Goal: Register for event/course

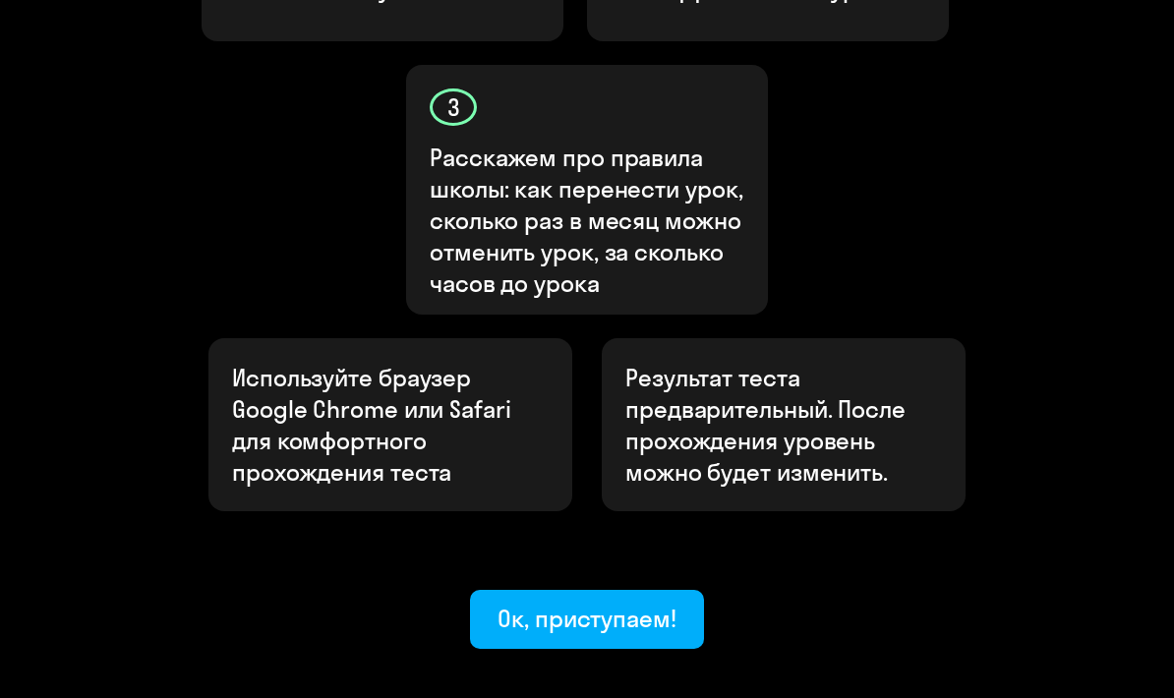
scroll to position [916, 0]
click at [658, 604] on div "Ок, приступаем!" at bounding box center [586, 619] width 179 height 31
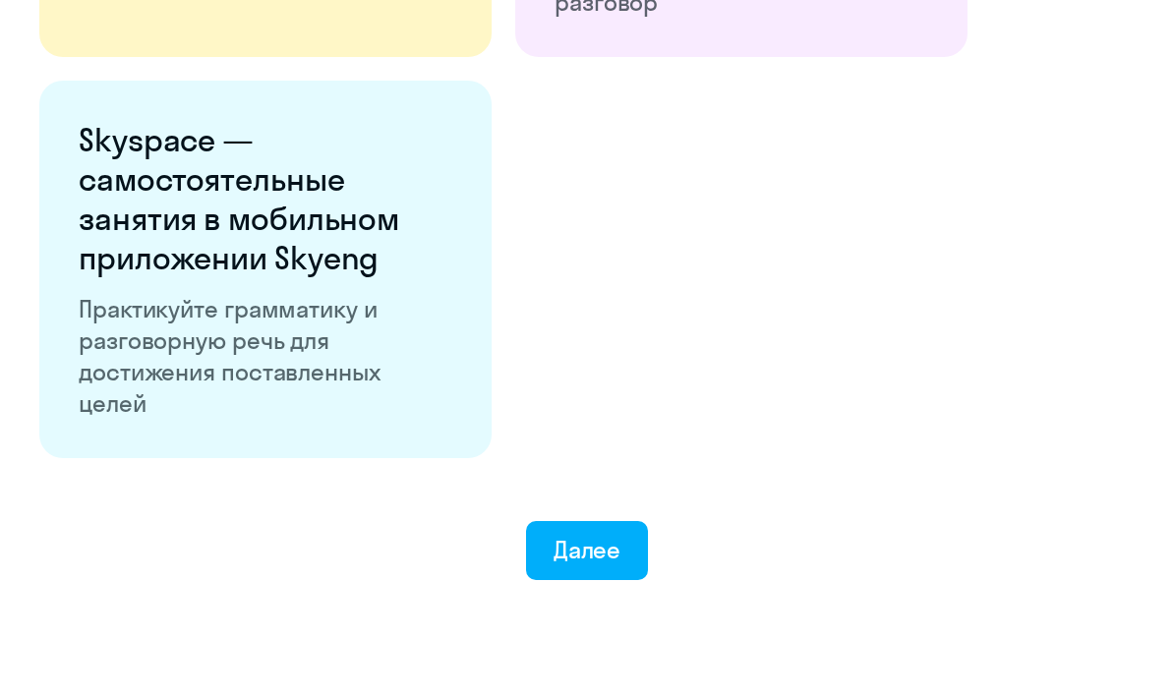
scroll to position [3605, 0]
click at [627, 559] on button "Далее" at bounding box center [587, 551] width 123 height 59
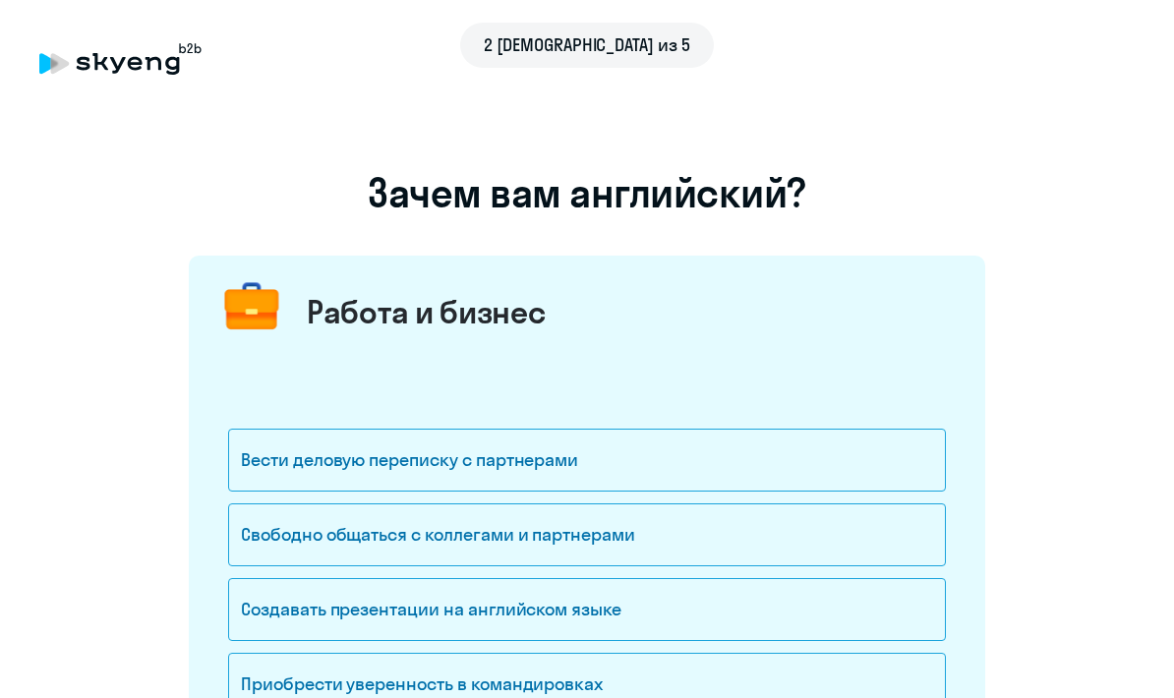
click at [660, 453] on div "Вести деловую переписку с партнерами" at bounding box center [587, 460] width 718 height 63
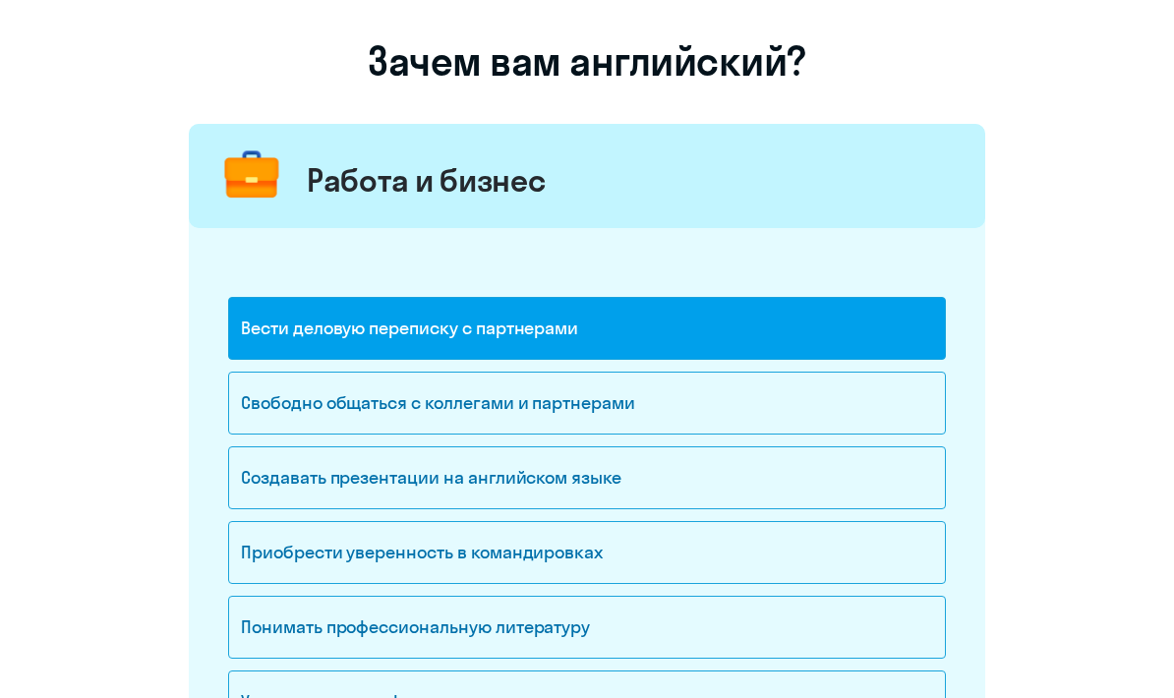
scroll to position [132, 0]
click at [667, 408] on div "Свободно общаться с коллегами и партнерами" at bounding box center [587, 403] width 718 height 63
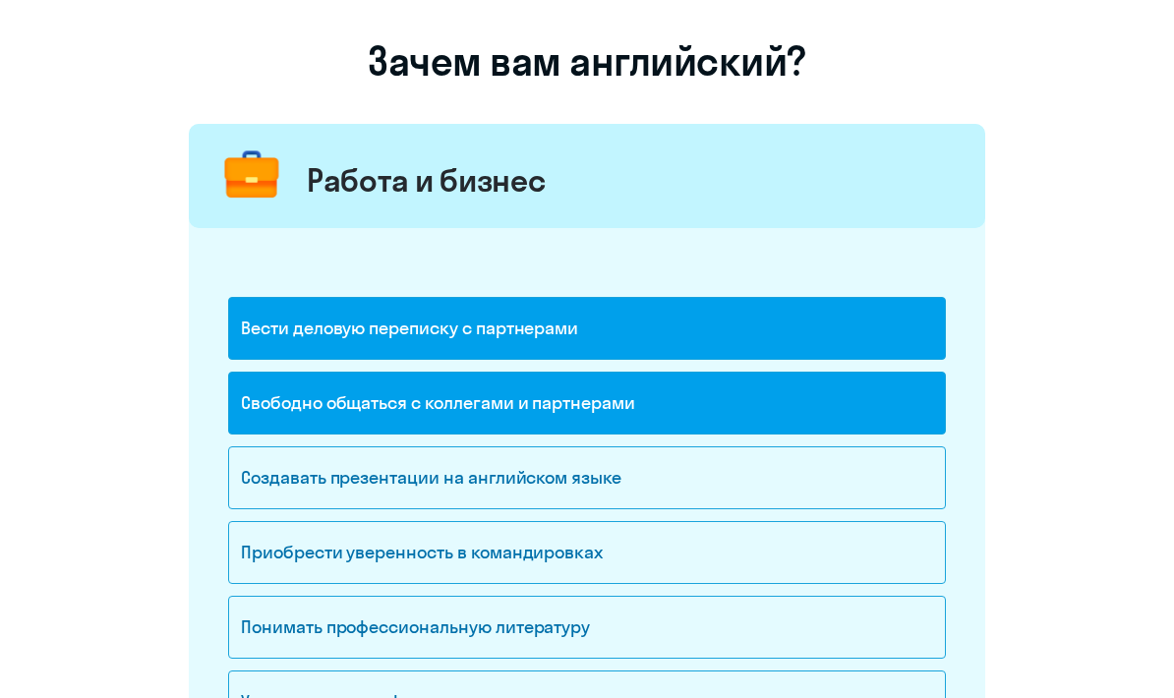
click at [565, 616] on div "Понимать профессиональную литературу" at bounding box center [587, 627] width 718 height 63
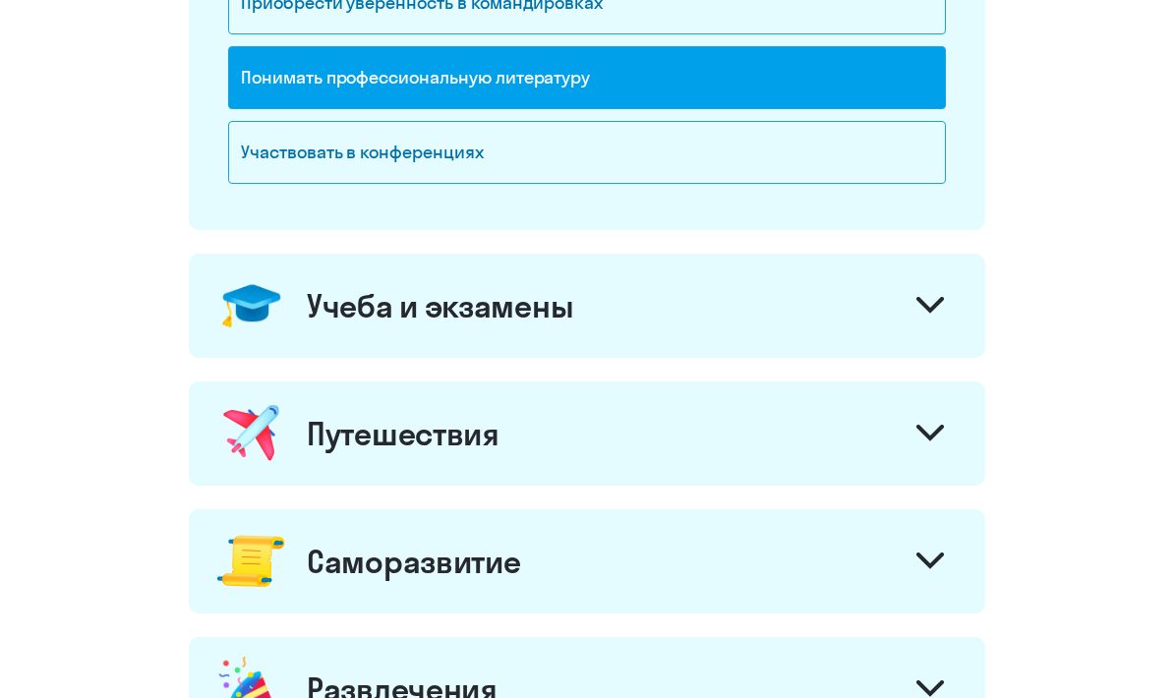
scroll to position [699, 0]
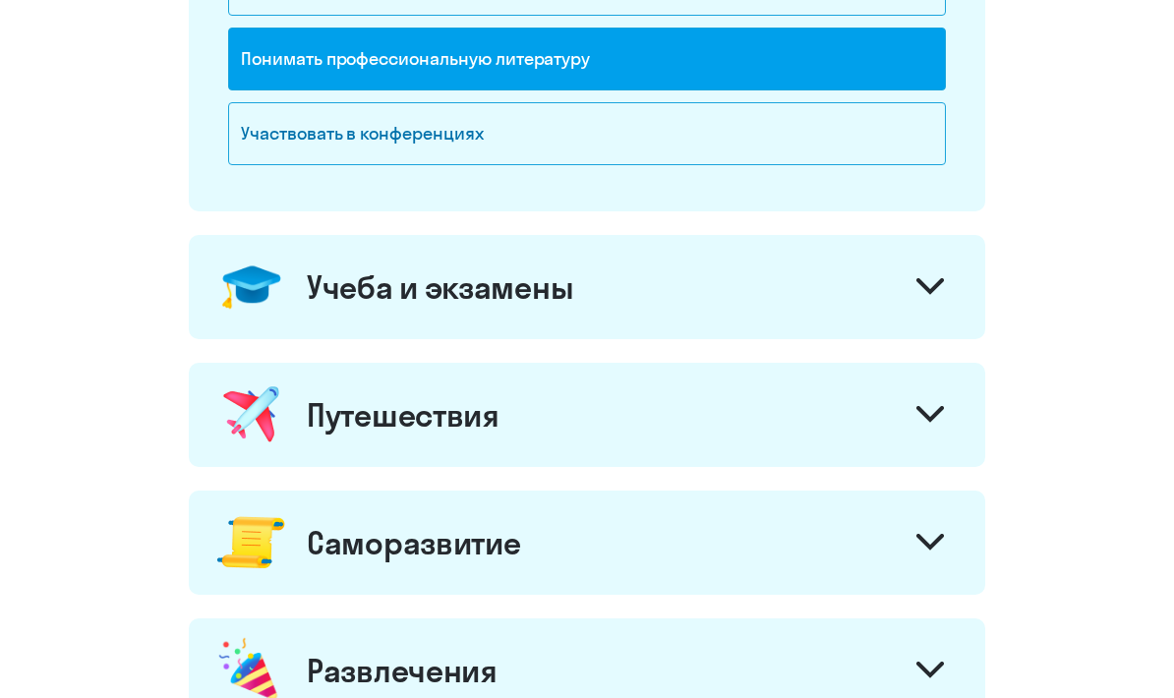
click at [938, 294] on icon at bounding box center [930, 287] width 28 height 17
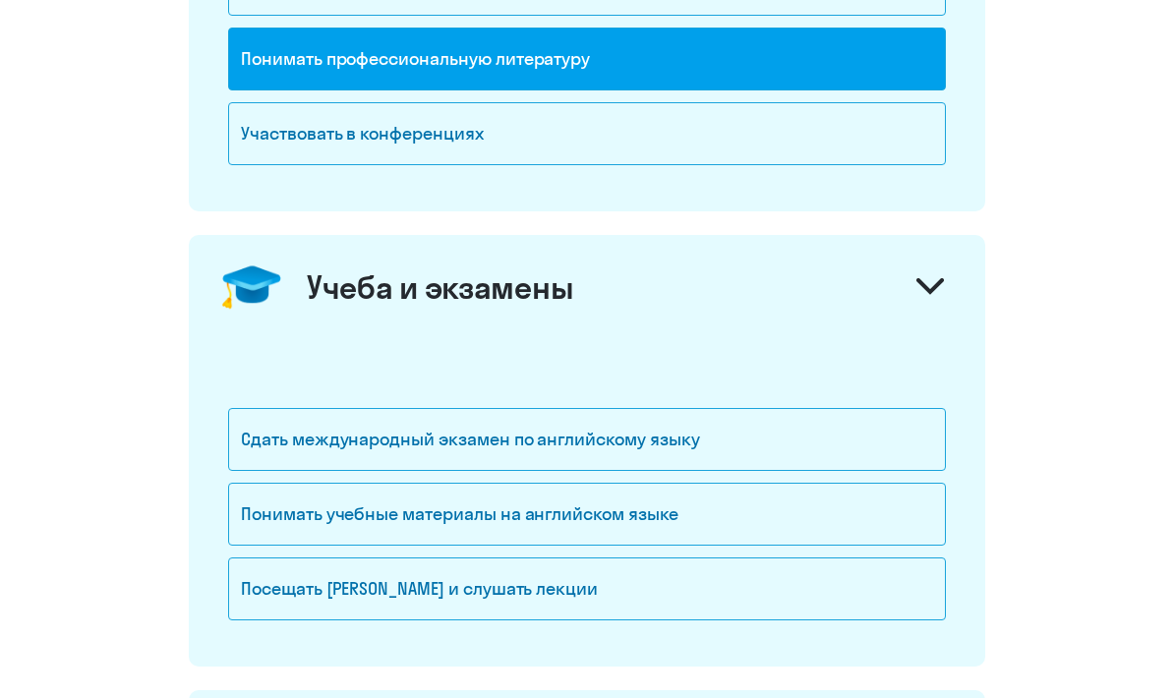
scroll to position [700, 0]
click at [672, 451] on div "Сдать международный экзамен по английскому языку" at bounding box center [587, 439] width 718 height 63
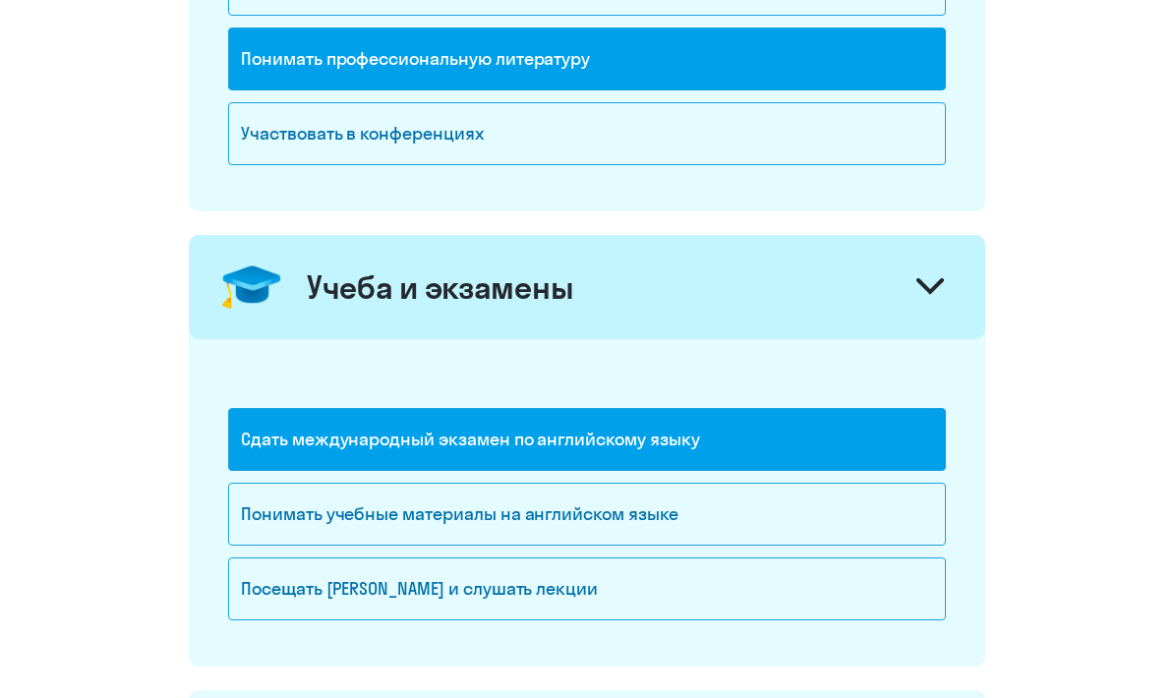
click at [610, 504] on div "Понимать учебные материалы на английском языке" at bounding box center [587, 514] width 718 height 63
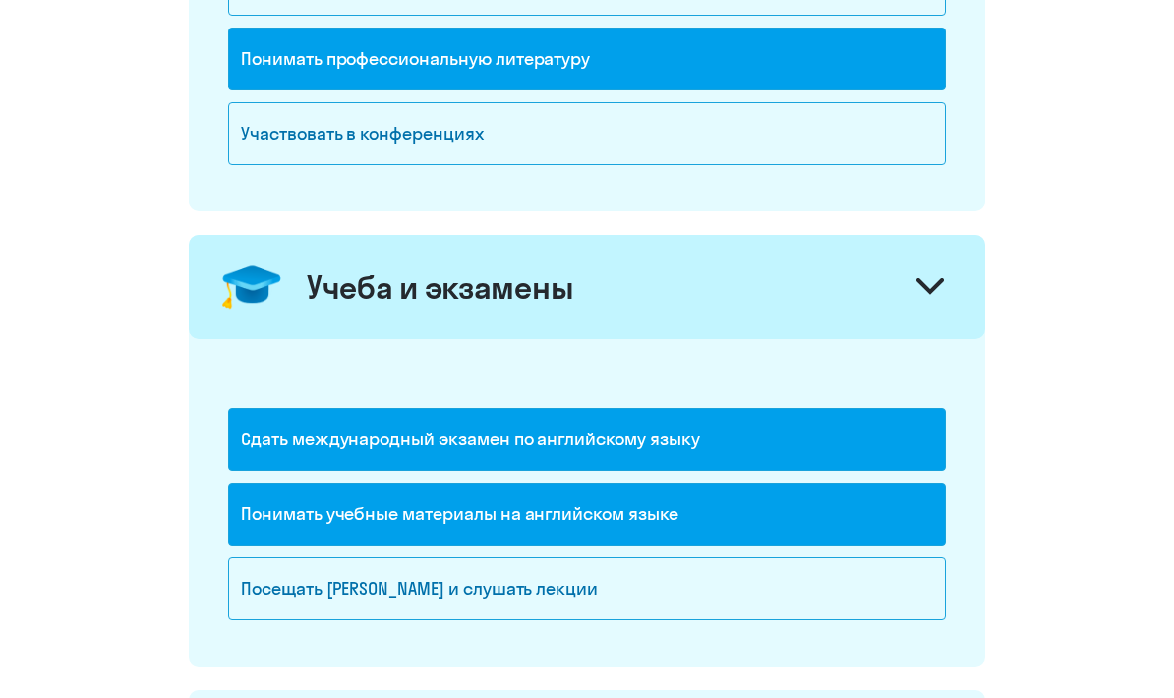
click at [684, 598] on div "Посещать [PERSON_NAME] и слушать лекции" at bounding box center [587, 588] width 718 height 63
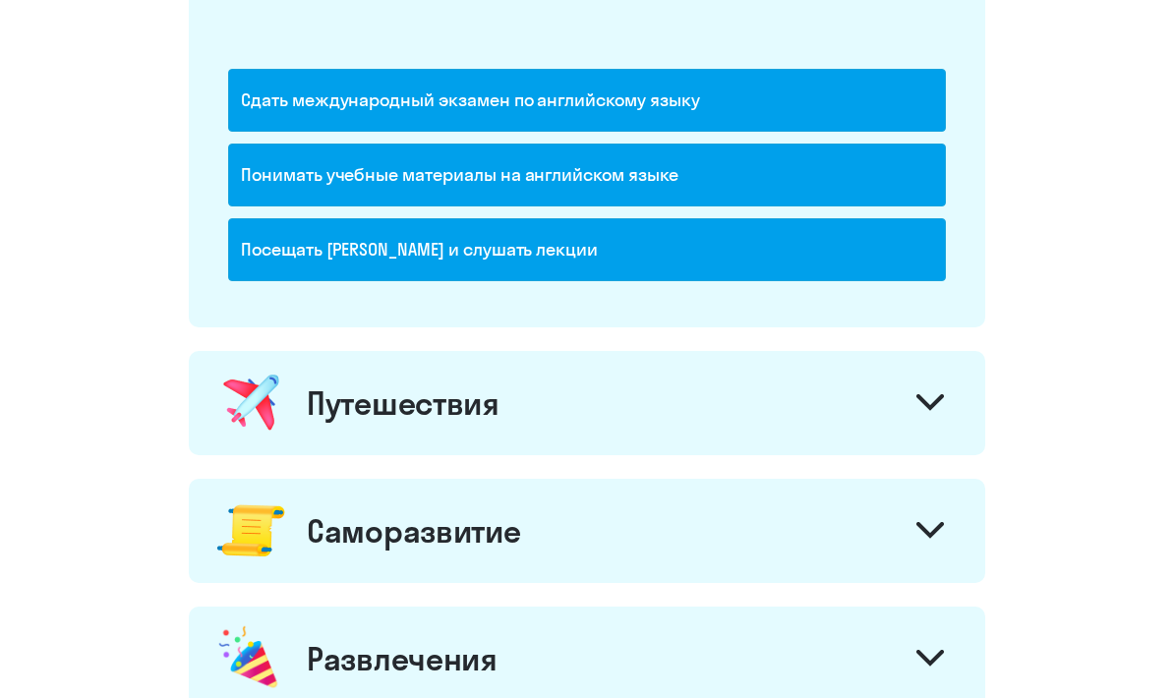
click at [922, 399] on icon at bounding box center [930, 403] width 24 height 12
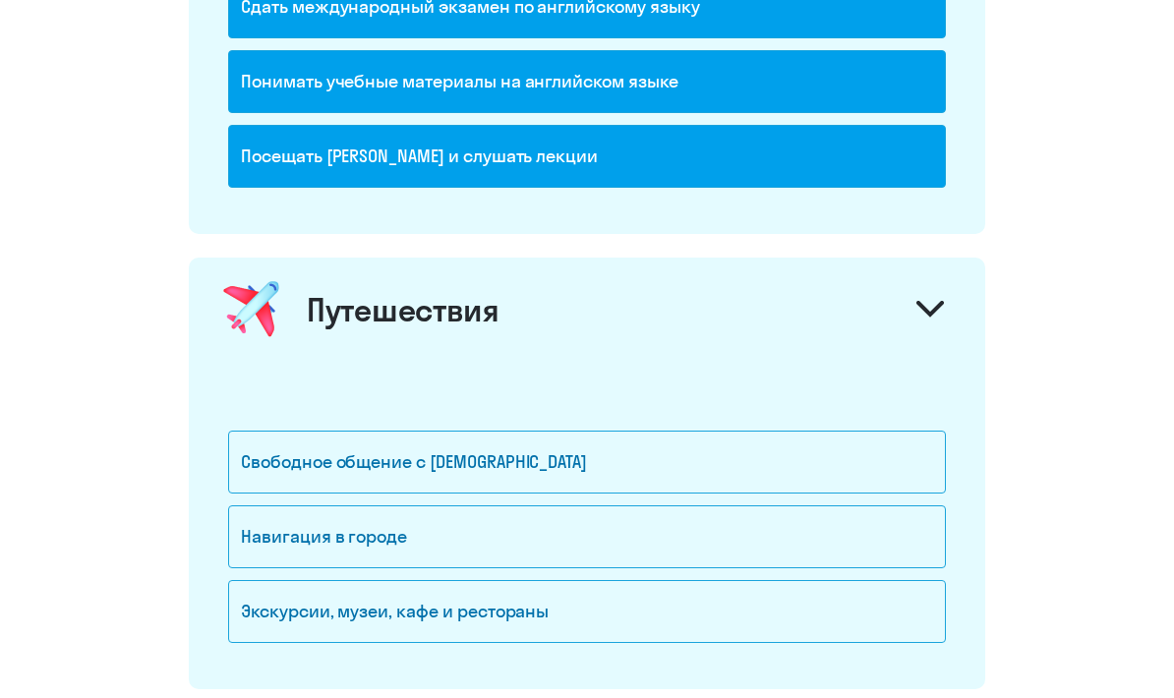
scroll to position [1132, 0]
click at [630, 458] on div "Свободное общение с [DEMOGRAPHIC_DATA]" at bounding box center [587, 462] width 718 height 63
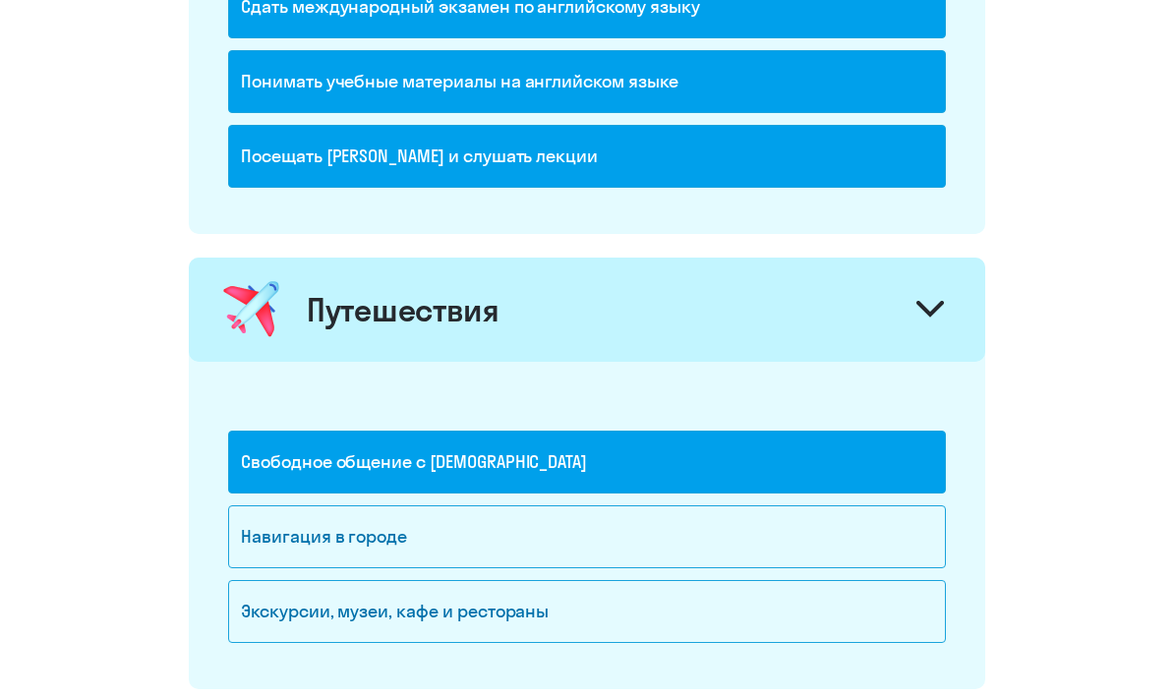
click at [606, 522] on div "Навигация в городе" at bounding box center [587, 536] width 718 height 63
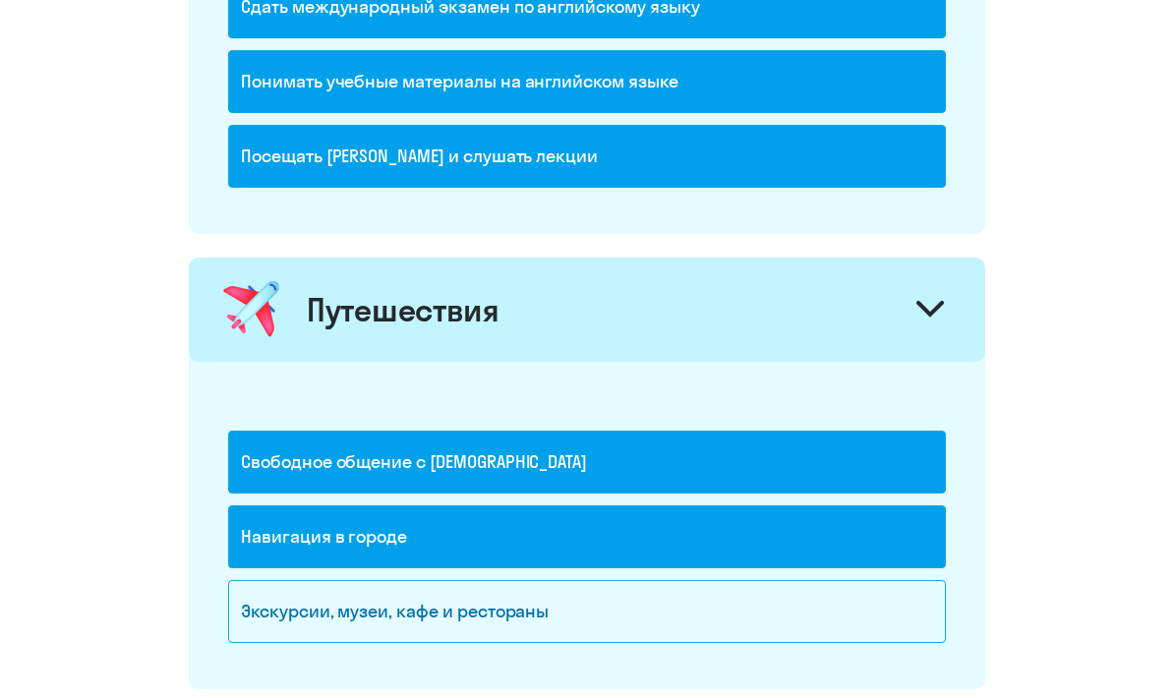
click at [578, 614] on div "Экскурсии, музеи, кафе и рестораны" at bounding box center [587, 611] width 718 height 63
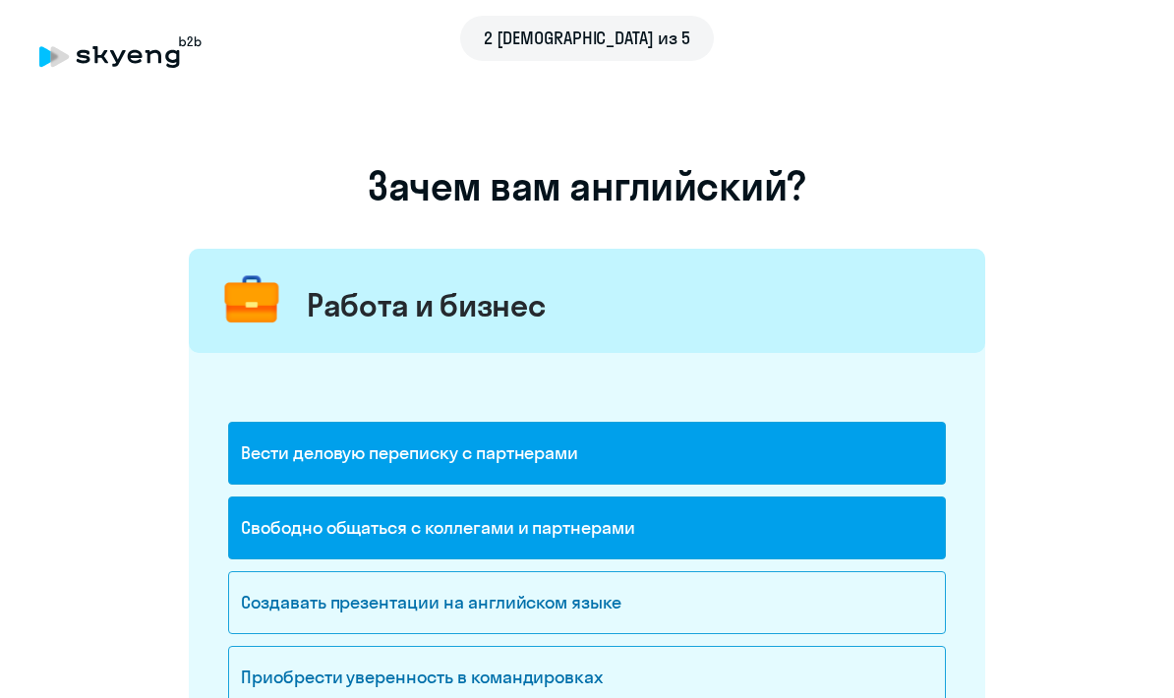
scroll to position [0, 0]
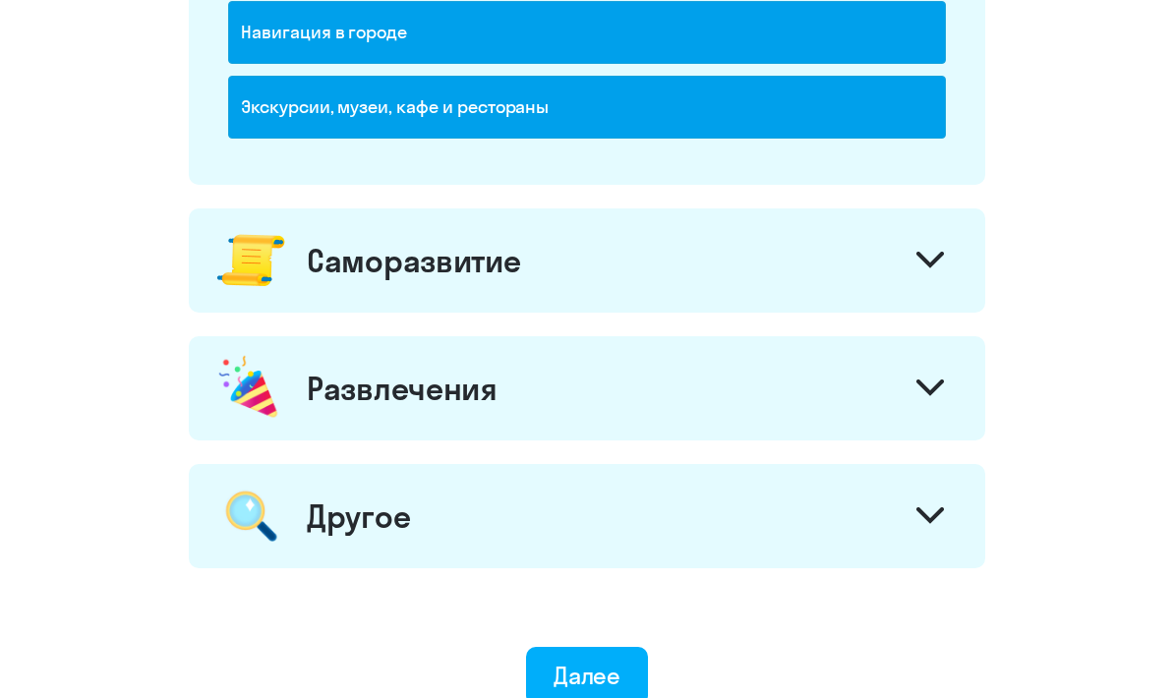
click at [941, 261] on icon at bounding box center [930, 261] width 28 height 17
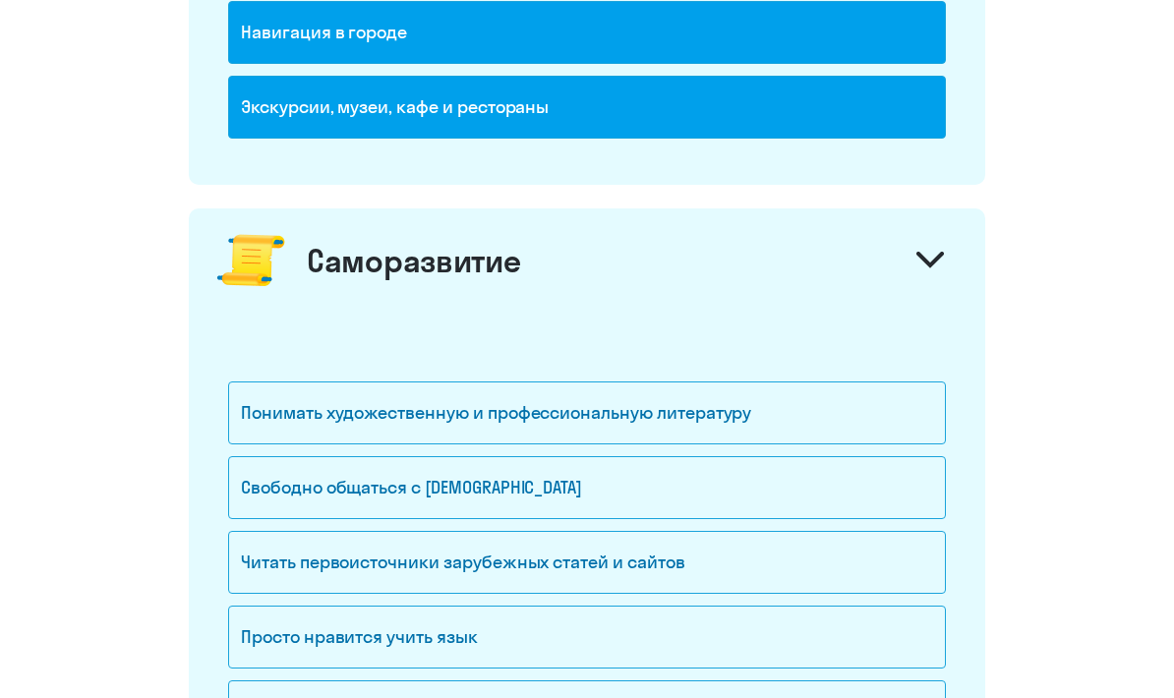
click at [660, 478] on div "Свободно общаться с [DEMOGRAPHIC_DATA]" at bounding box center [587, 487] width 718 height 63
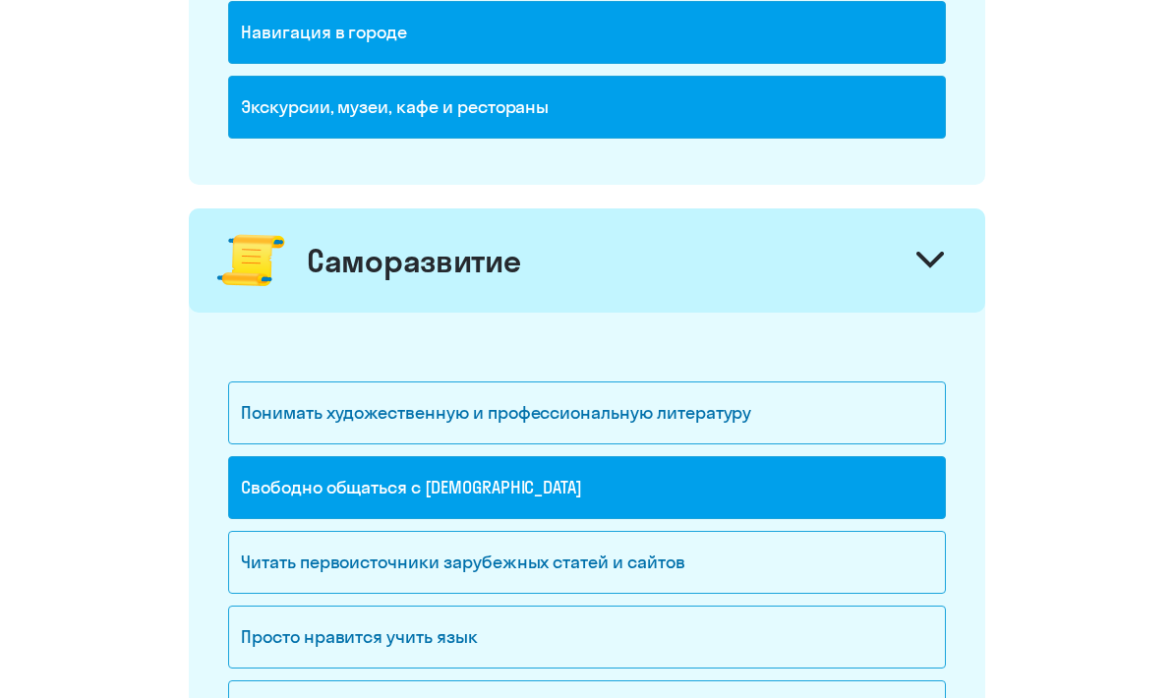
click at [661, 557] on div "Читать первоисточники зарубежных статей и сайтов" at bounding box center [587, 562] width 718 height 63
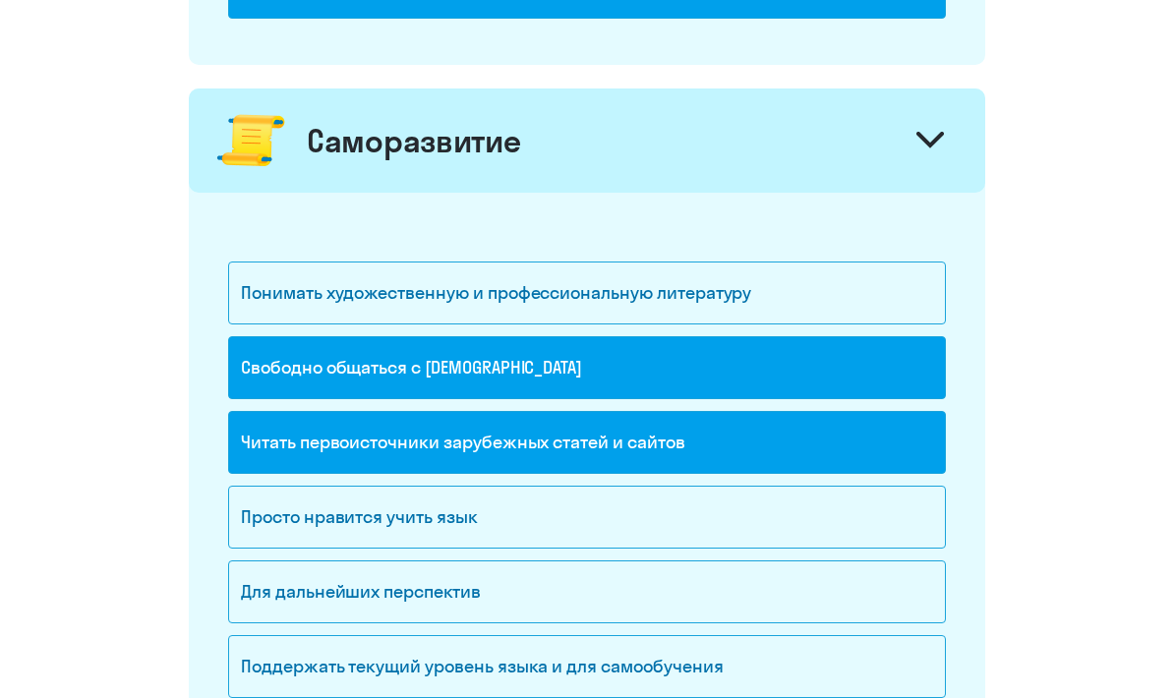
scroll to position [1777, 0]
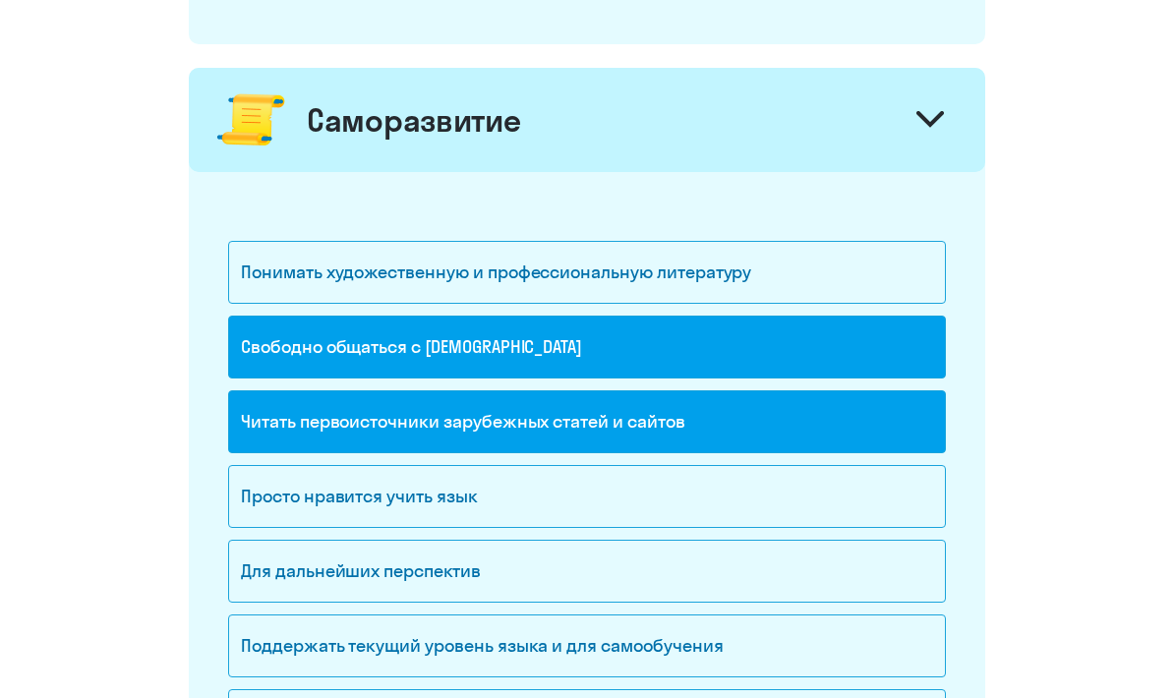
click at [641, 557] on div "Для дальнейших перспектив" at bounding box center [587, 571] width 718 height 63
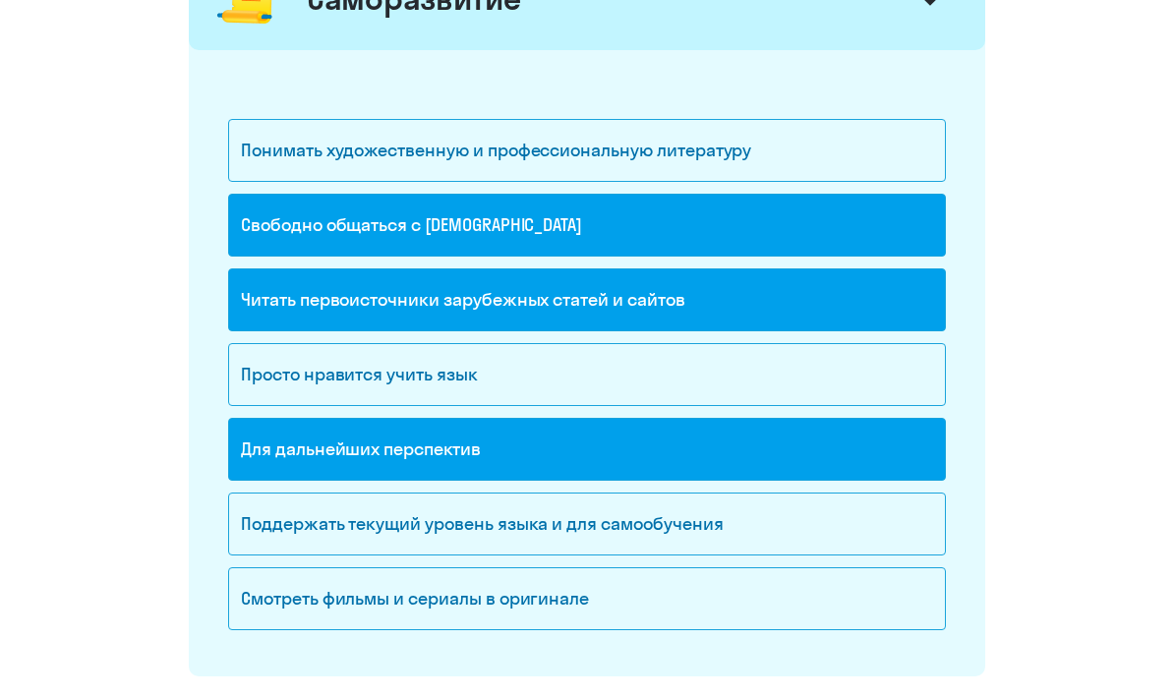
scroll to position [1899, 0]
click at [599, 592] on div "Смотреть фильмы и сериалы в оригинале" at bounding box center [587, 598] width 718 height 63
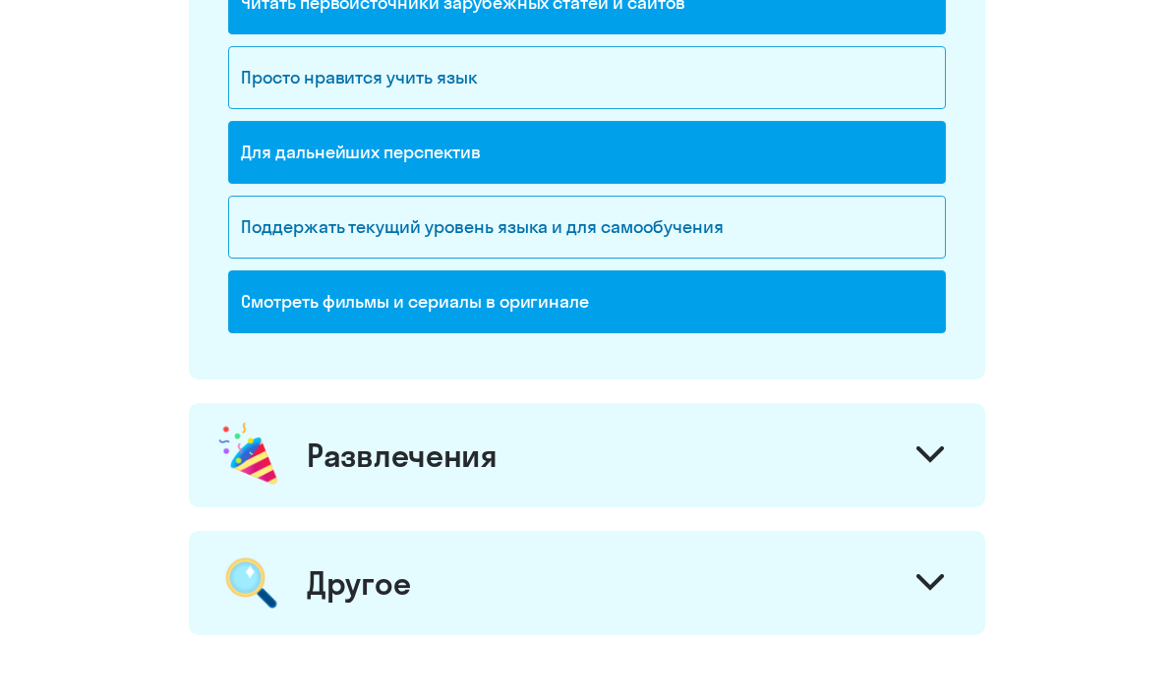
scroll to position [2199, 0]
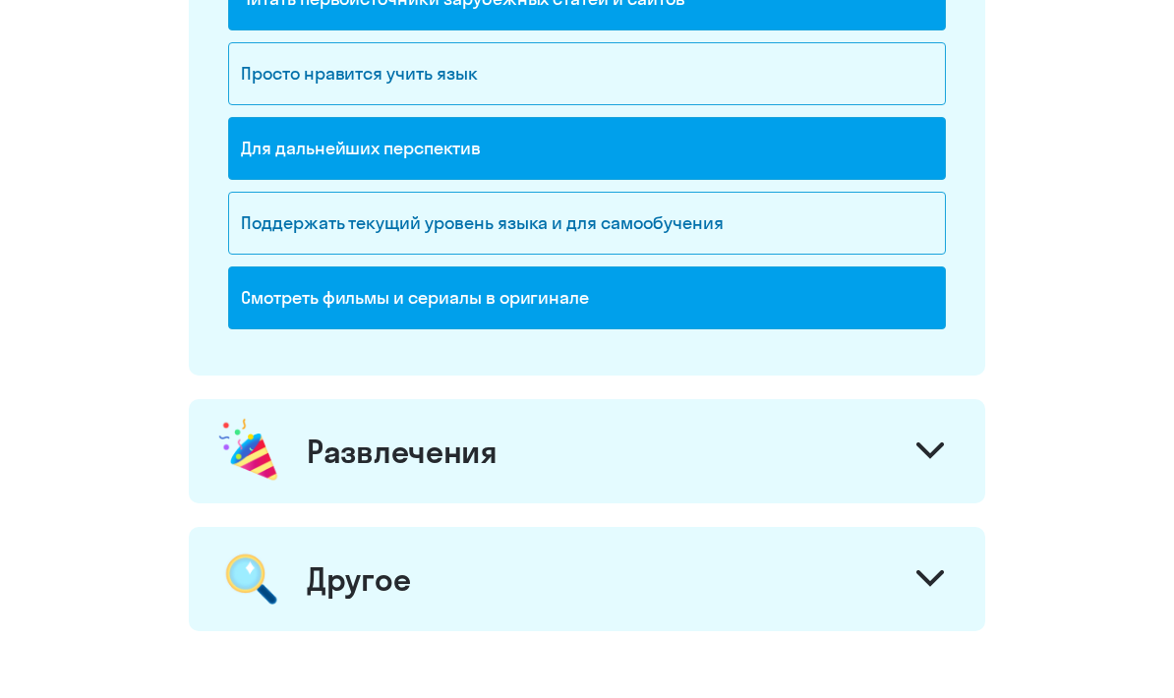
click at [940, 459] on svg-icon at bounding box center [930, 454] width 28 height 22
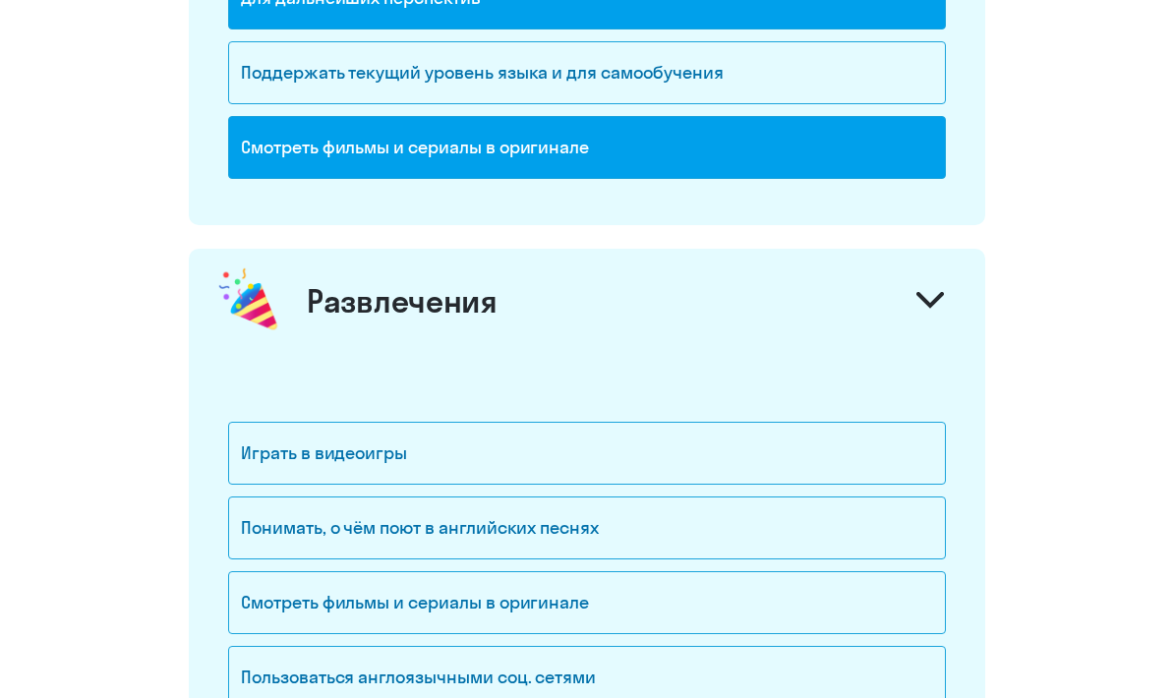
scroll to position [2351, 0]
click at [674, 449] on div "Играть в видеоигры" at bounding box center [587, 453] width 718 height 63
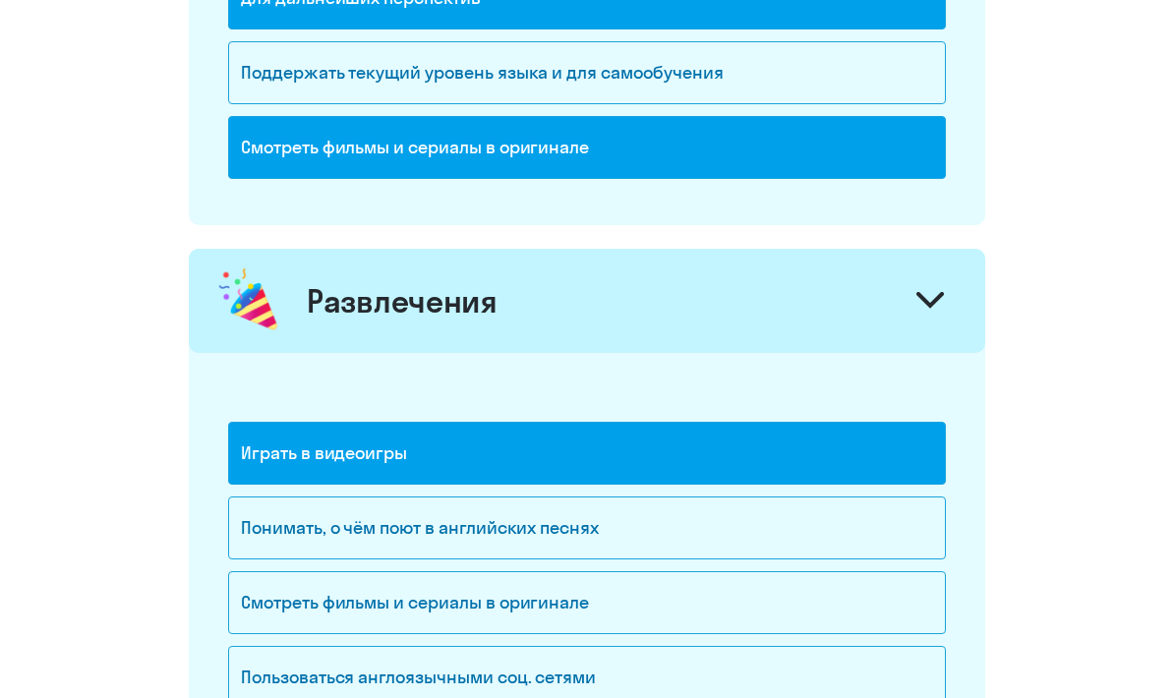
click at [626, 521] on div "Понимать, о чём поют в английских песнях" at bounding box center [587, 527] width 718 height 63
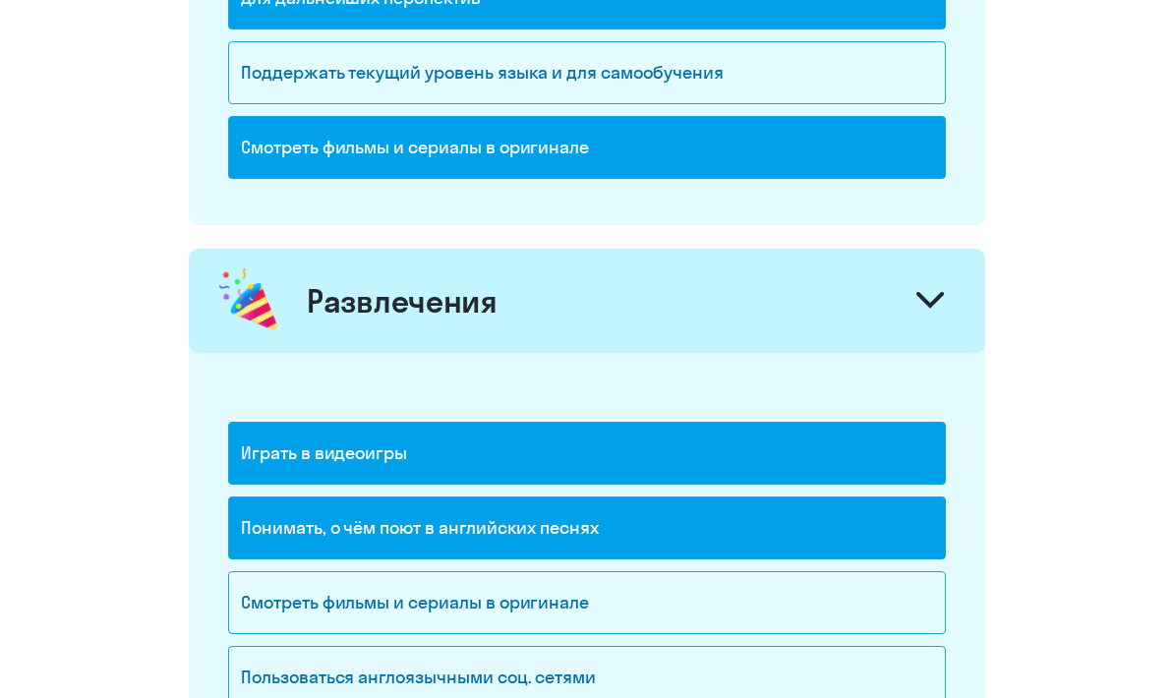
click at [607, 600] on div "Смотреть фильмы и сериалы в оригинале" at bounding box center [587, 602] width 718 height 63
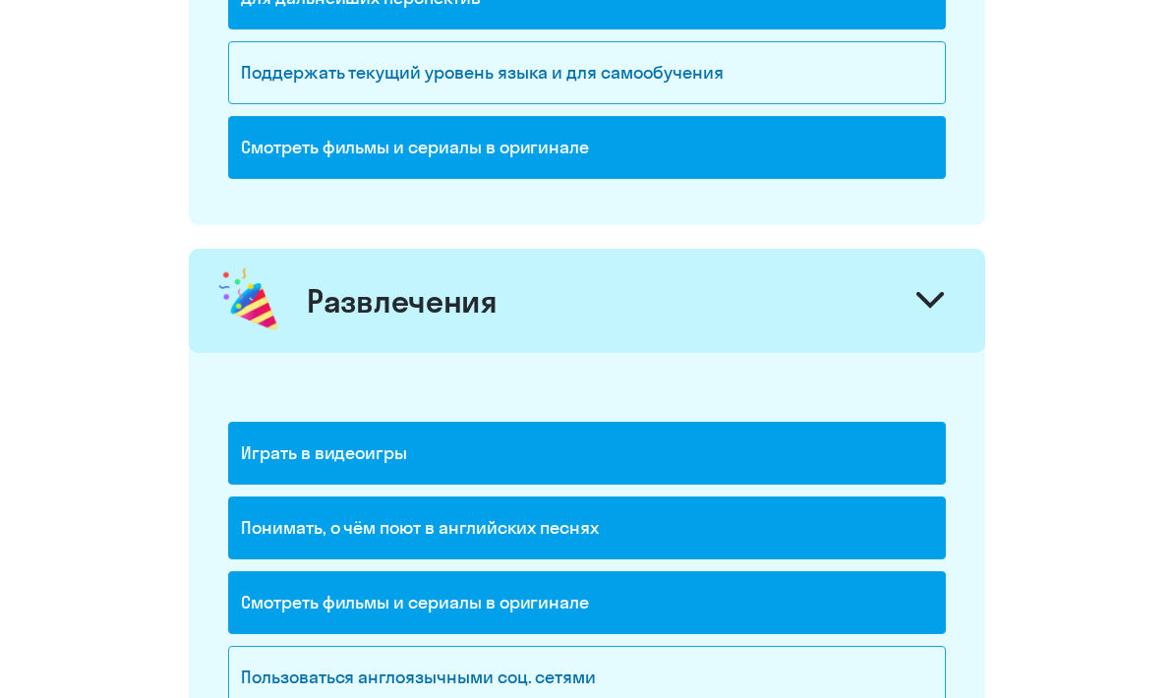
click at [617, 681] on div "Пользоваться англоязычными соц. сетями" at bounding box center [587, 677] width 718 height 63
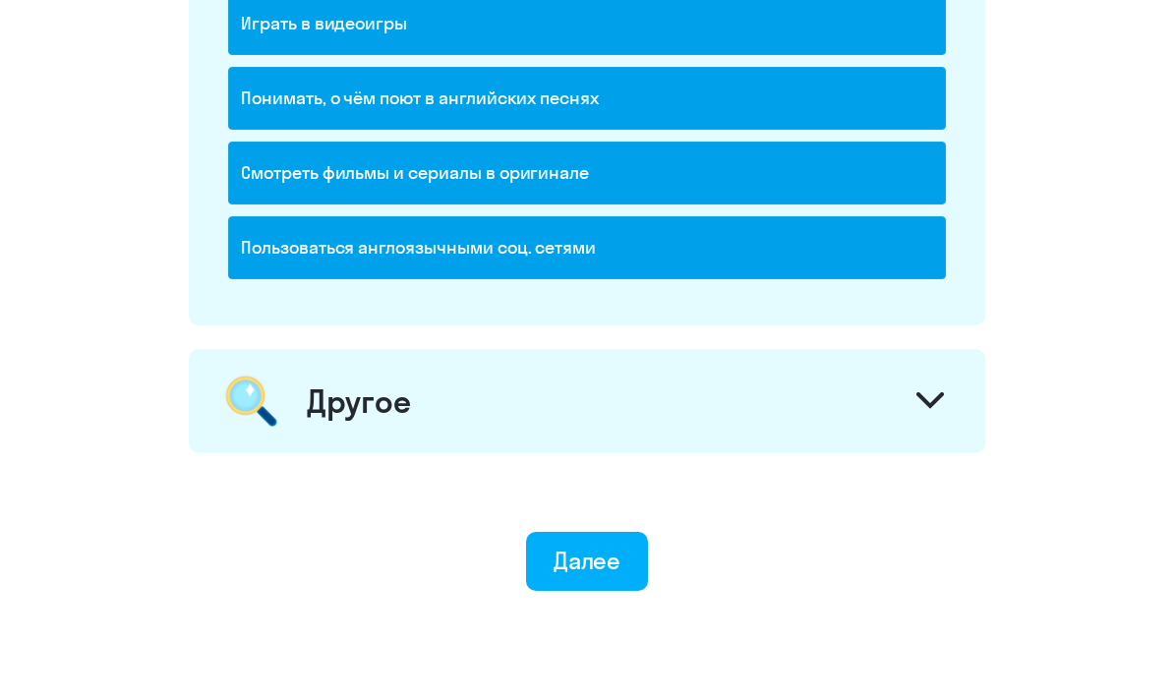
scroll to position [2782, 0]
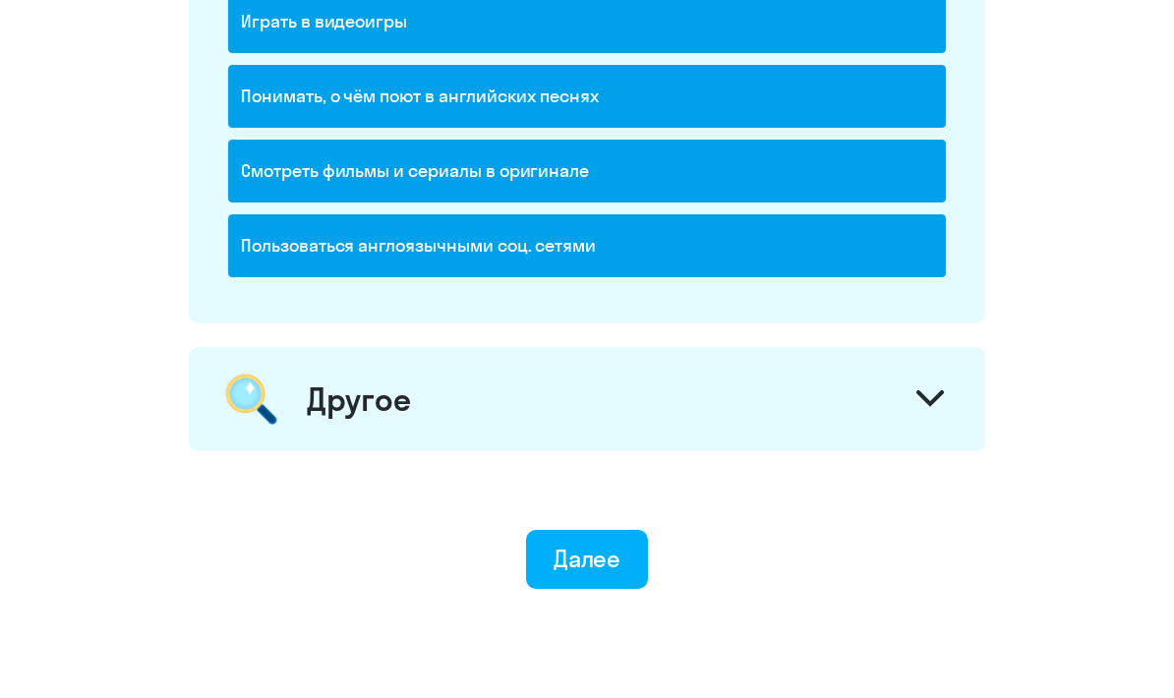
click at [905, 403] on div "Другое" at bounding box center [587, 399] width 796 height 104
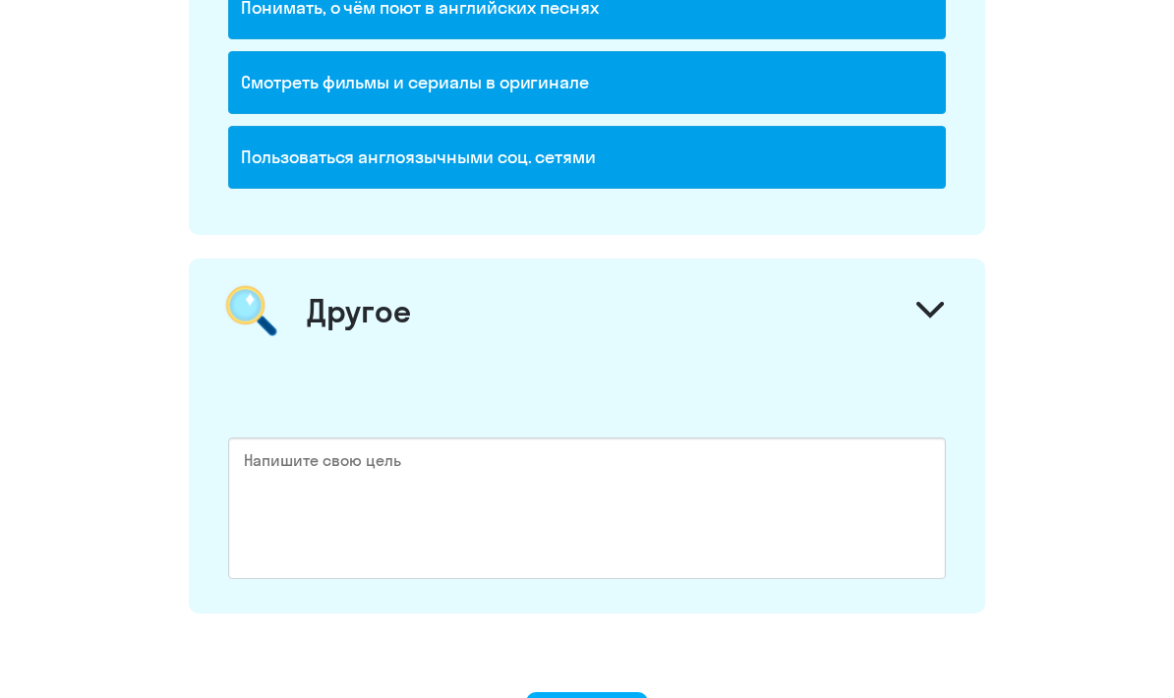
scroll to position [2904, 0]
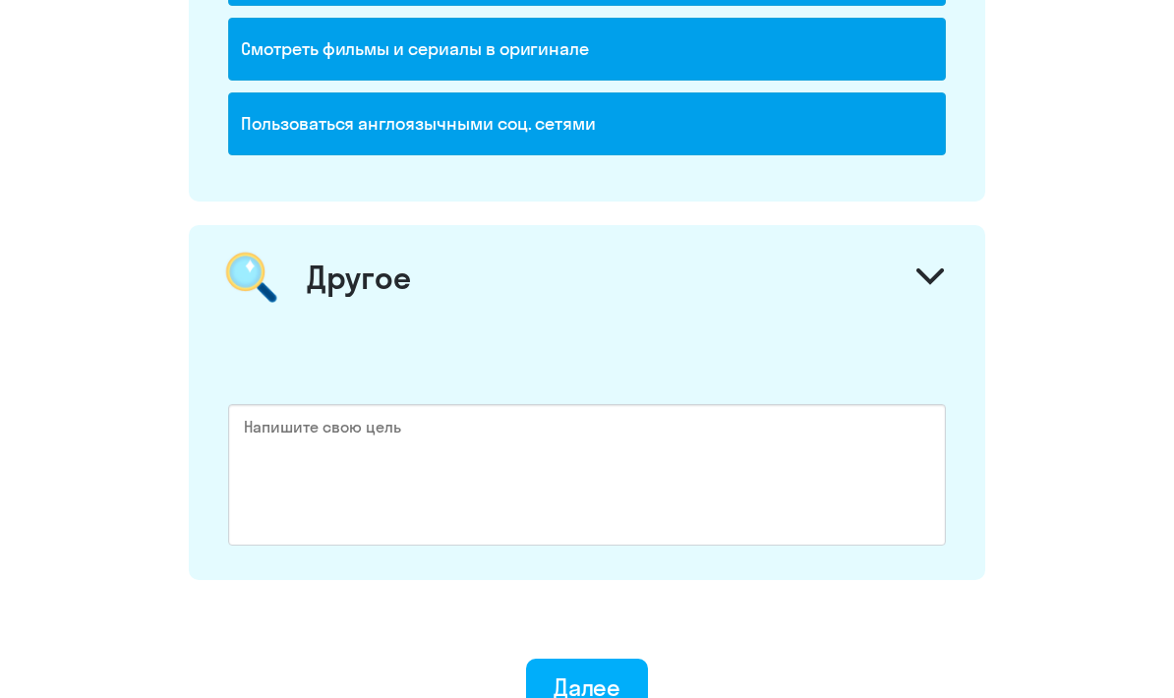
click at [621, 679] on button "Далее" at bounding box center [587, 688] width 123 height 59
